Goal: Information Seeking & Learning: Learn about a topic

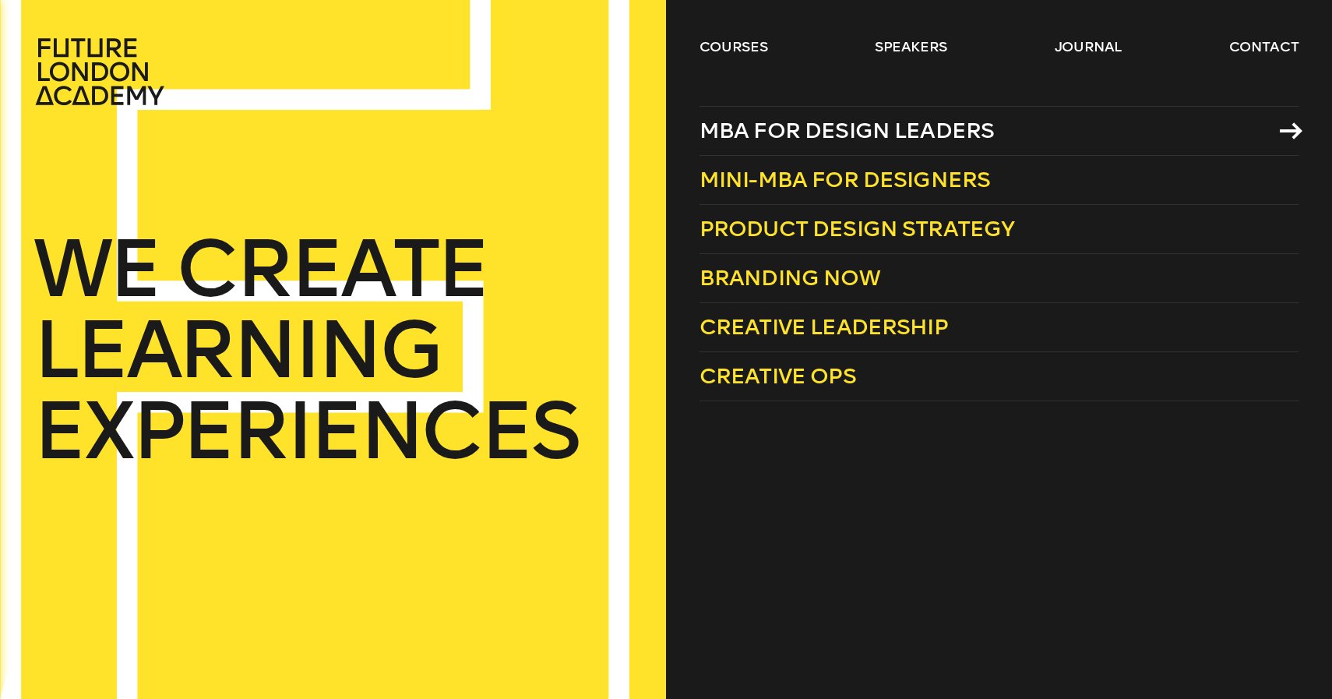
click at [774, 131] on span "MBA for Design Leaders" at bounding box center [847, 131] width 295 height 26
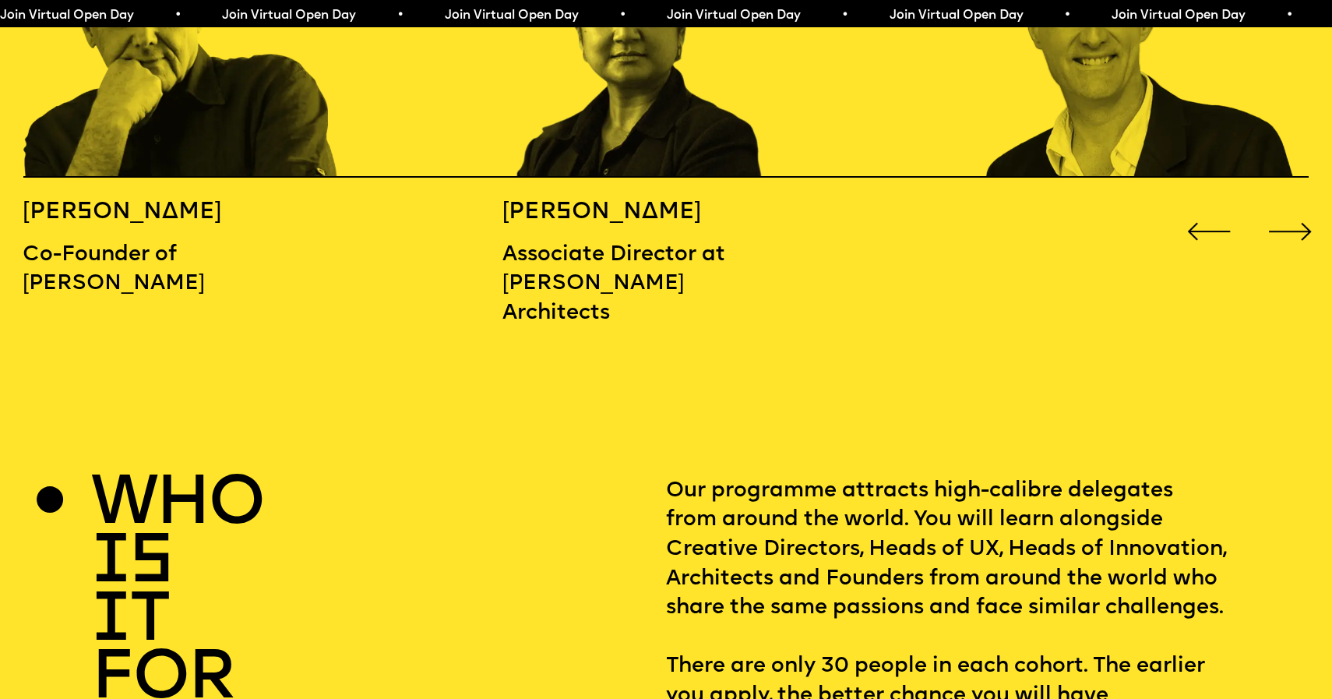
scroll to position [2110, 0]
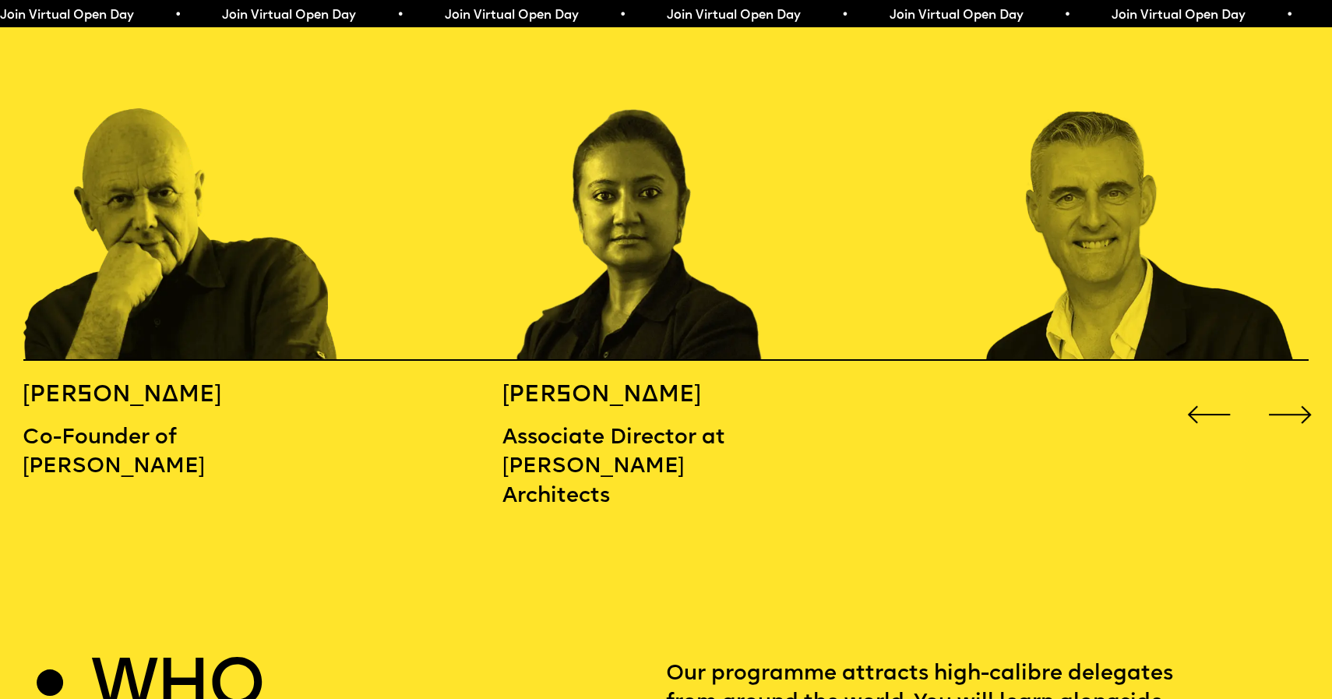
click at [1303, 388] on div "Next slide" at bounding box center [1290, 414] width 53 height 53
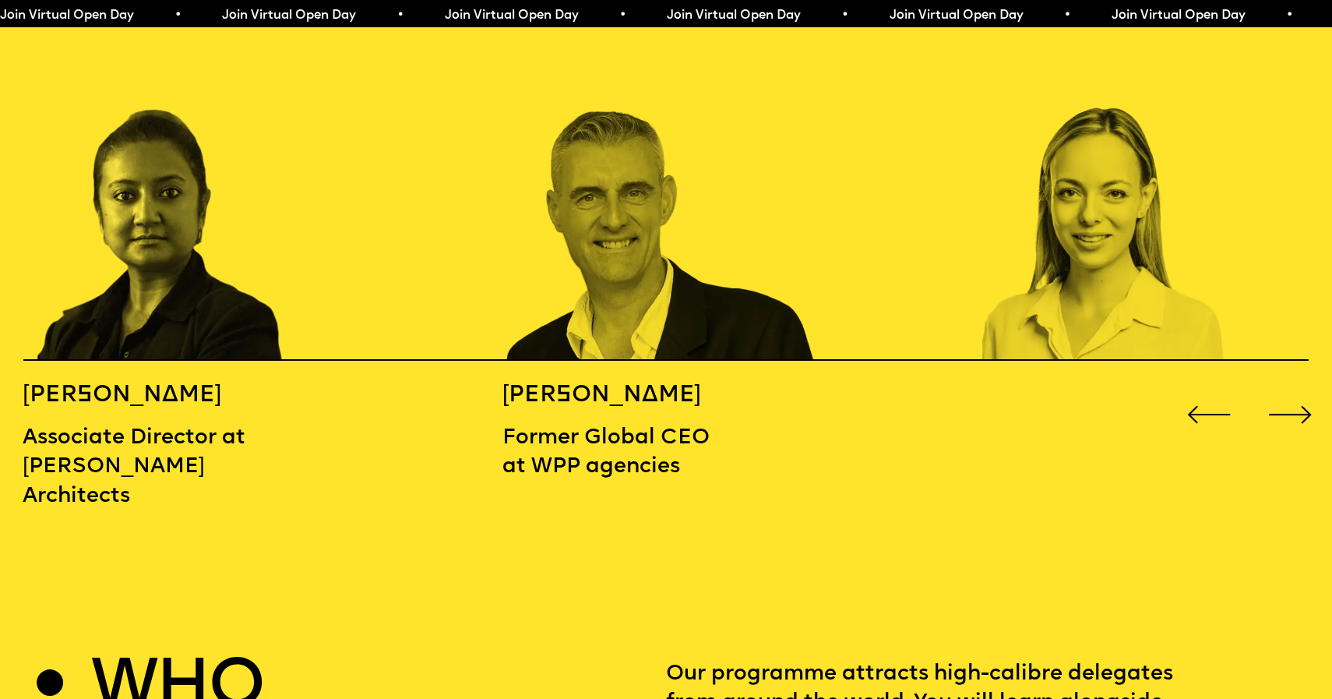
click at [1303, 388] on div "Next slide" at bounding box center [1290, 414] width 53 height 53
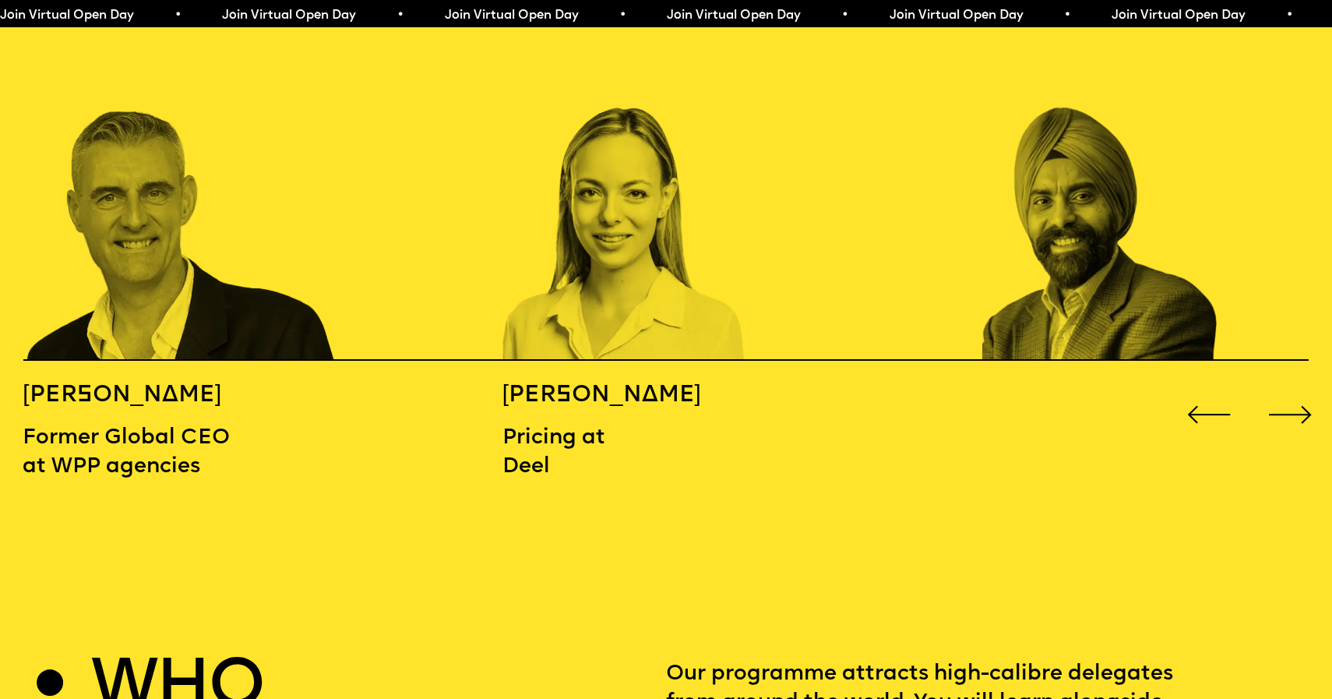
click at [1303, 388] on div "Next slide" at bounding box center [1290, 414] width 53 height 53
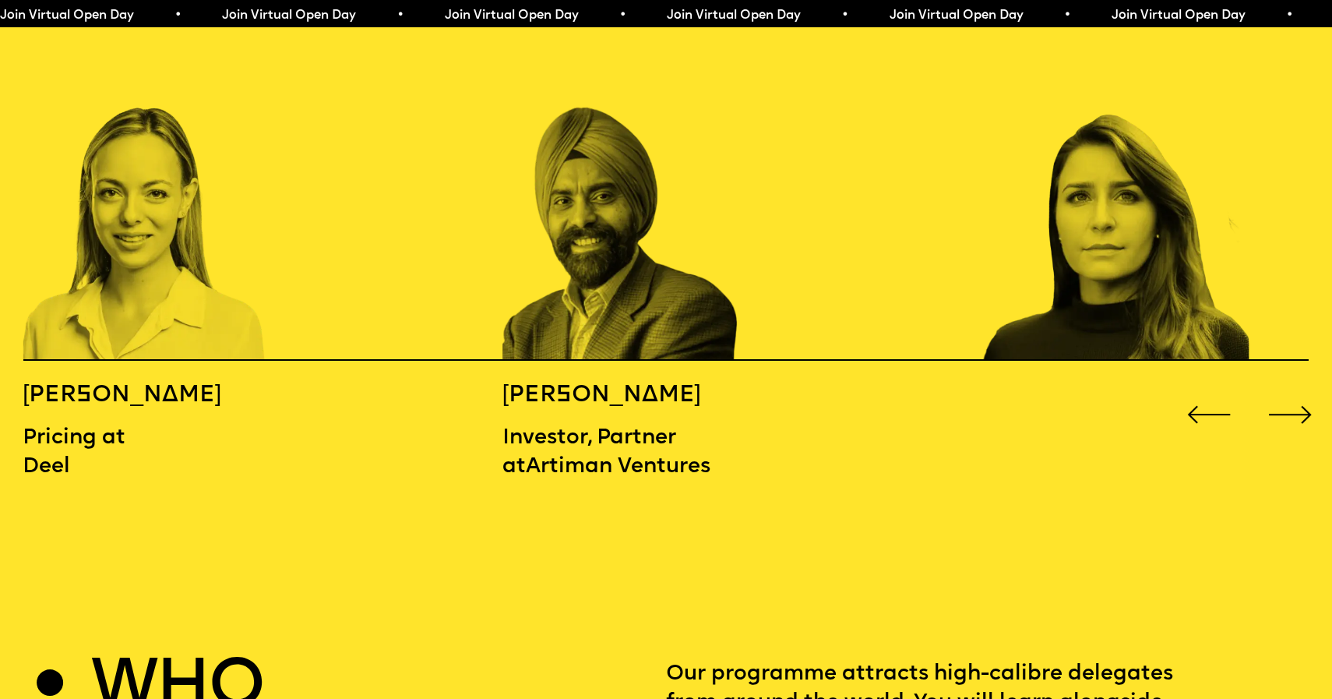
click at [1303, 388] on div "Next slide" at bounding box center [1290, 414] width 53 height 53
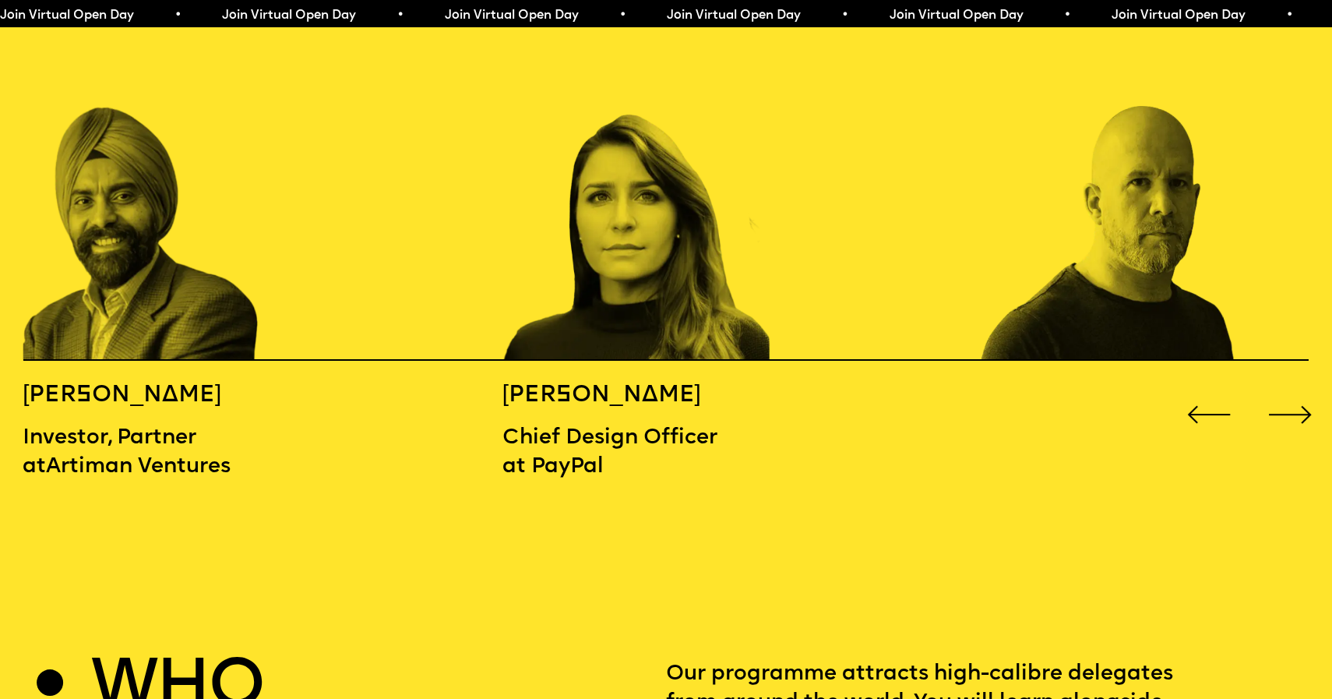
click at [1303, 388] on div "Next slide" at bounding box center [1290, 414] width 53 height 53
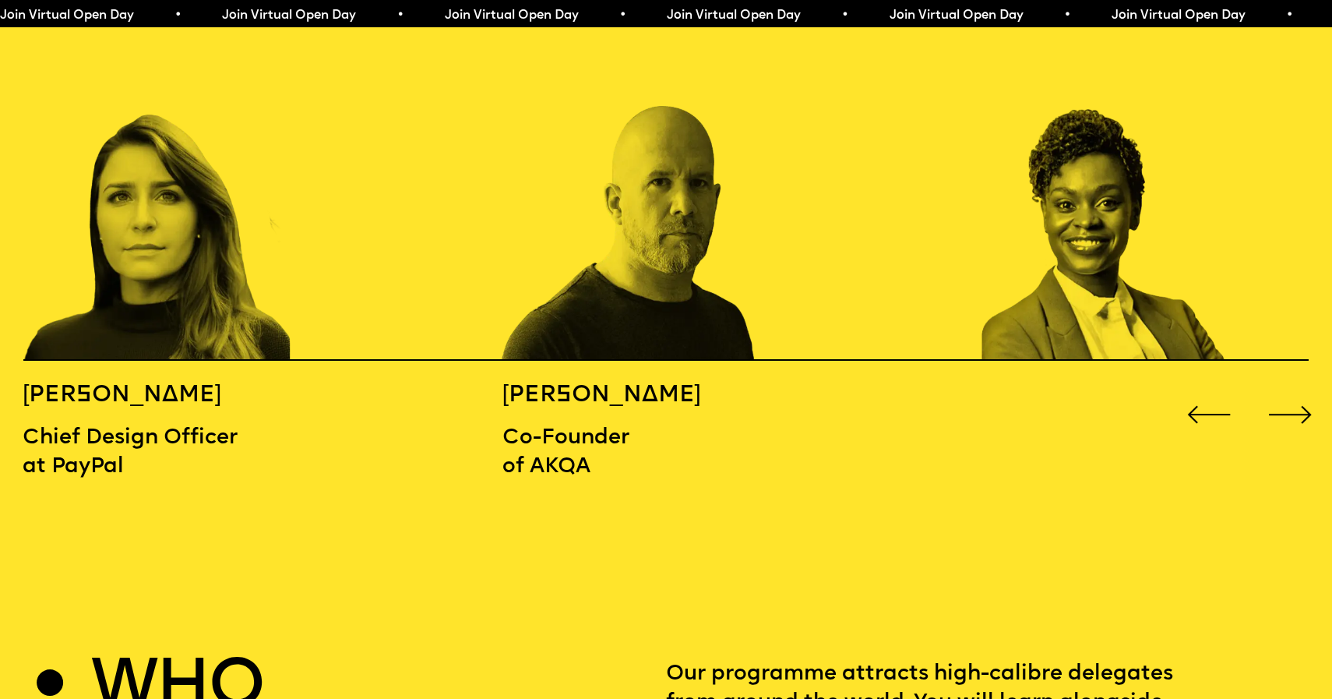
click at [1303, 388] on div "Next slide" at bounding box center [1290, 414] width 53 height 53
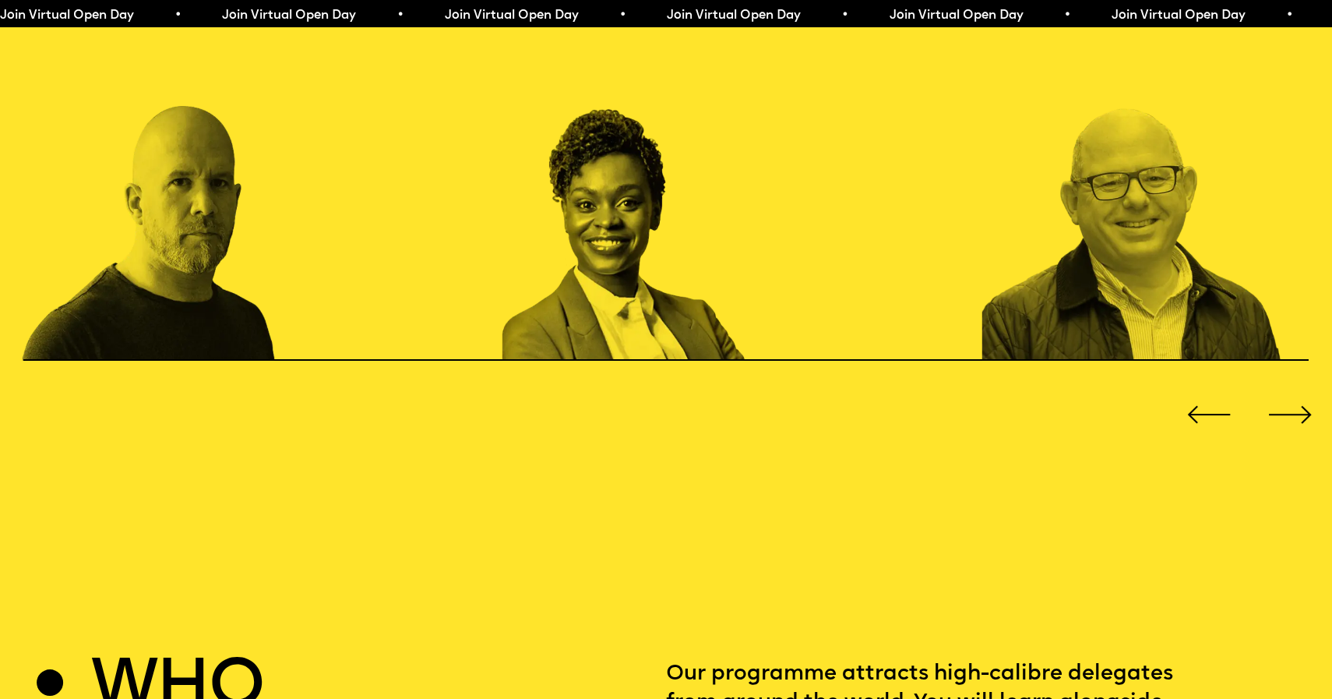
click at [1303, 388] on div "Next slide" at bounding box center [1290, 414] width 53 height 53
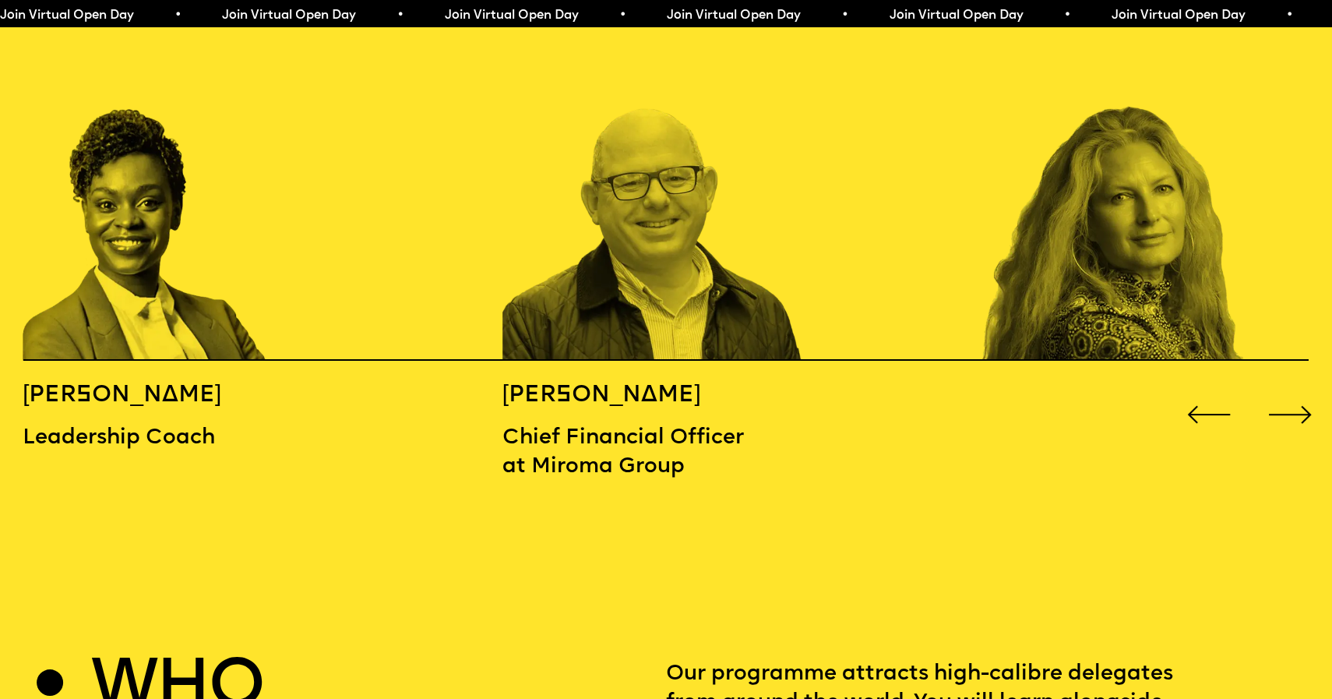
click at [1303, 388] on div "Next slide" at bounding box center [1290, 414] width 53 height 53
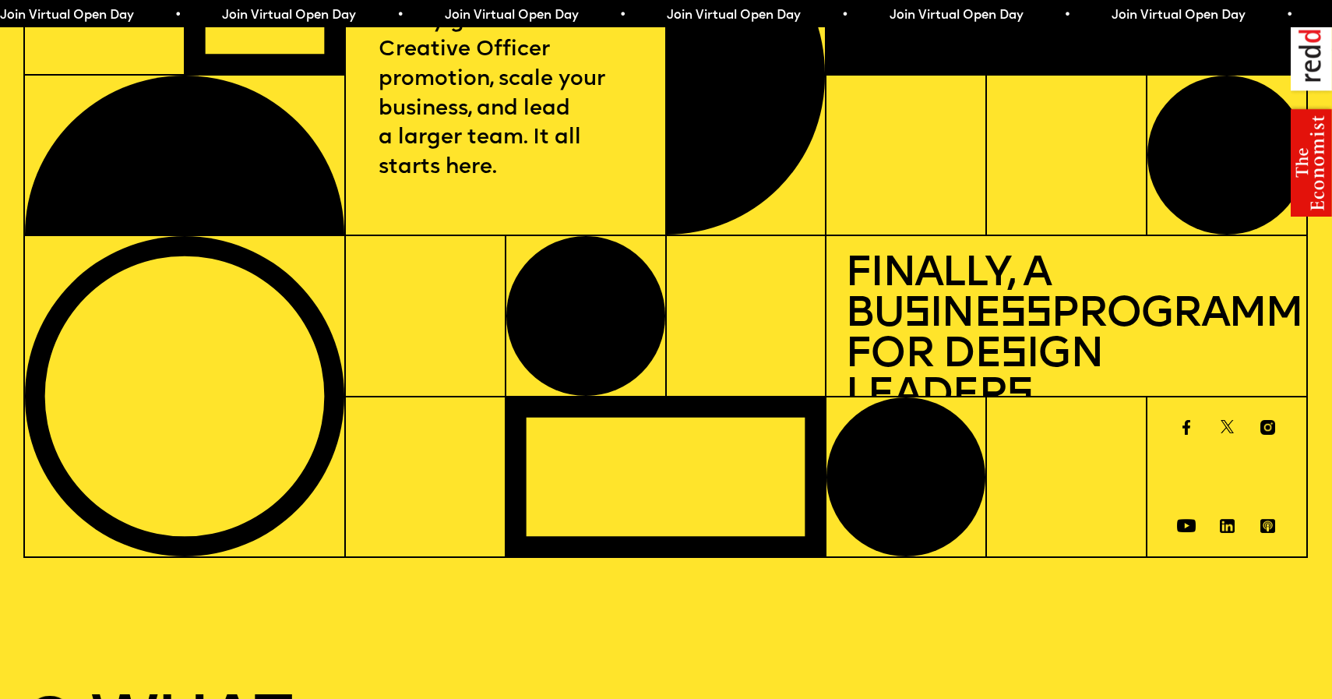
scroll to position [0, 0]
